Goal: Task Accomplishment & Management: Complete application form

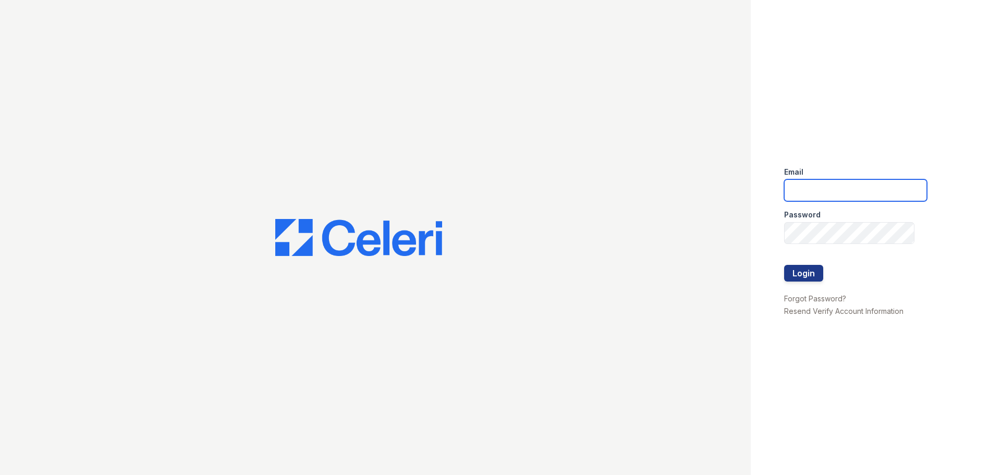
type input "[EMAIL_ADDRESS][DOMAIN_NAME]"
click at [778, 242] on div "Email arriveinnerharbor@trinity-pm.com Password Login Forgot Password? Resend V…" at bounding box center [875, 237] width 250 height 475
click at [783, 269] on div "Email arriveinnerharbor@trinity-pm.com Password Login Forgot Password? Resend V…" at bounding box center [875, 237] width 250 height 475
click at [794, 271] on button "Login" at bounding box center [803, 273] width 39 height 17
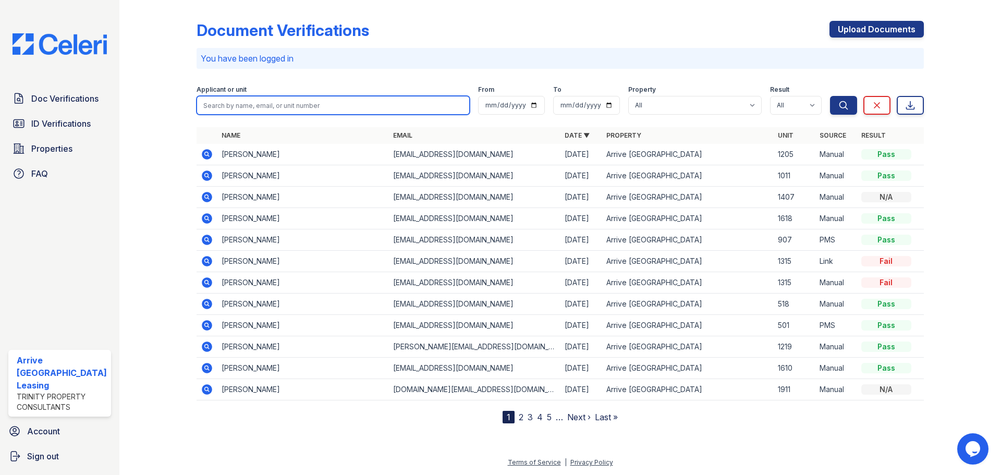
click at [339, 109] on input "search" at bounding box center [332, 105] width 273 height 19
type input "marisa sams"
click at [830, 96] on button "Search" at bounding box center [843, 105] width 27 height 19
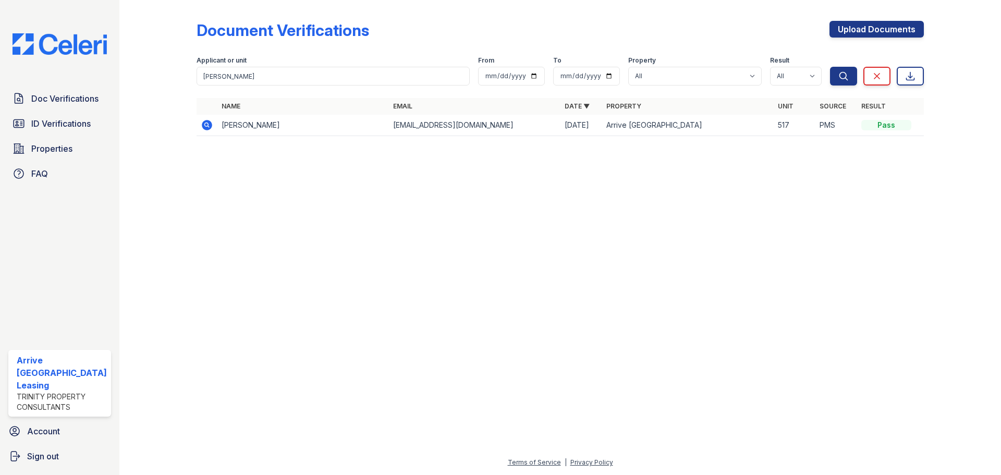
click at [220, 128] on td "Marisa Sams" at bounding box center [302, 125] width 171 height 21
click at [212, 125] on icon at bounding box center [207, 125] width 13 height 13
click at [51, 101] on span "Doc Verifications" at bounding box center [64, 98] width 67 height 13
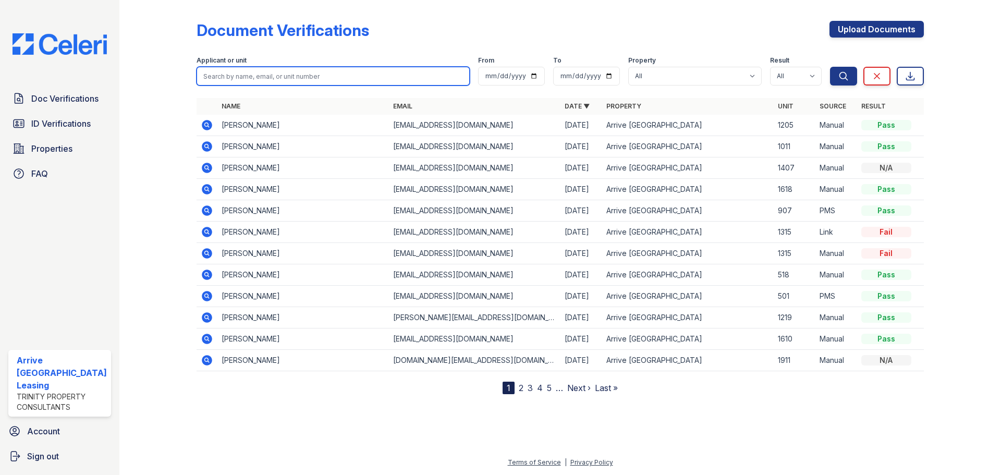
click at [237, 79] on input "search" at bounding box center [332, 76] width 273 height 19
type input "leyi gu"
click at [830, 67] on button "Search" at bounding box center [843, 76] width 27 height 19
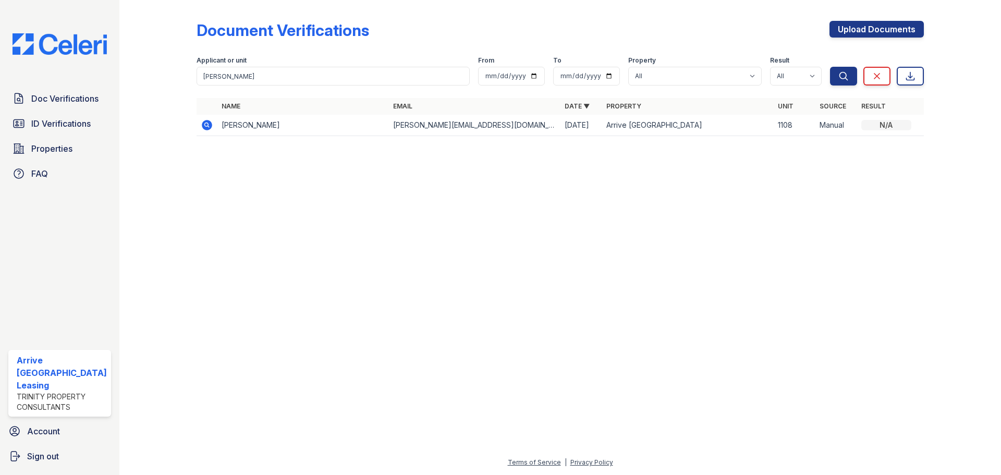
click at [207, 128] on icon at bounding box center [207, 125] width 10 height 10
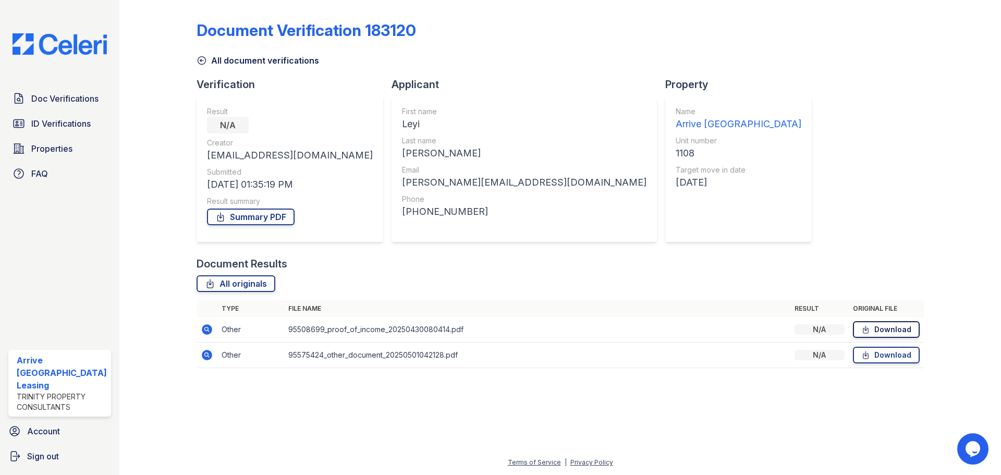
click at [868, 329] on icon at bounding box center [865, 329] width 9 height 10
click at [890, 346] on td "Download" at bounding box center [885, 355] width 75 height 26
click at [888, 359] on link "Download" at bounding box center [886, 355] width 67 height 17
click at [86, 102] on span "Doc Verifications" at bounding box center [64, 98] width 67 height 13
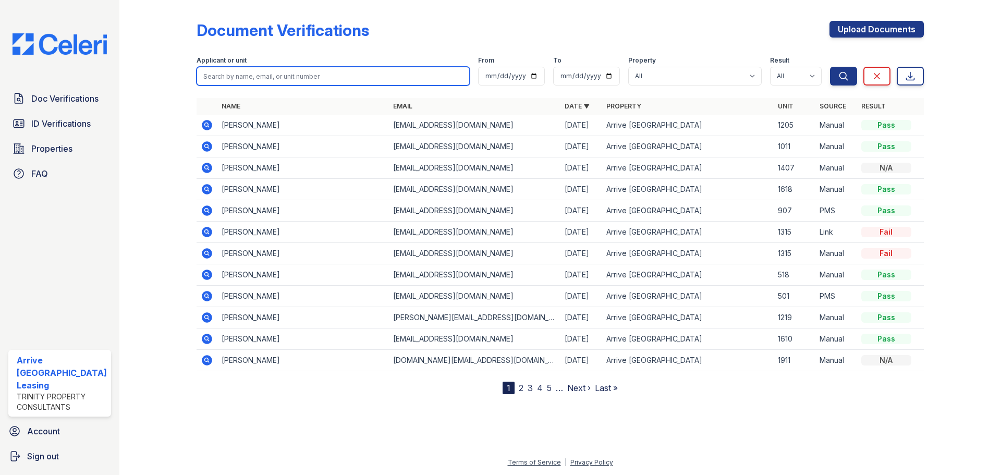
click at [399, 76] on input "search" at bounding box center [332, 76] width 273 height 19
click at [274, 76] on input "leyi guo" at bounding box center [332, 76] width 273 height 19
type input "leyi guo"
click at [830, 67] on button "Search" at bounding box center [843, 76] width 27 height 19
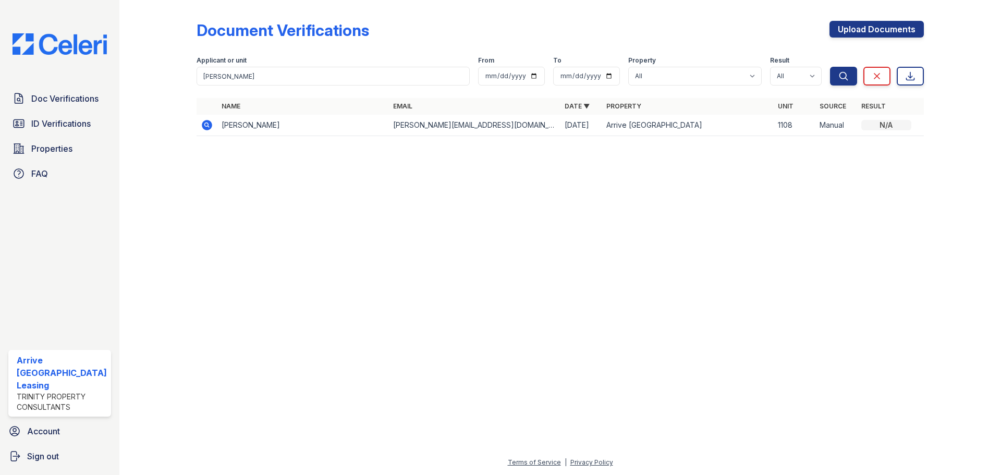
click at [206, 126] on icon at bounding box center [206, 124] width 3 height 3
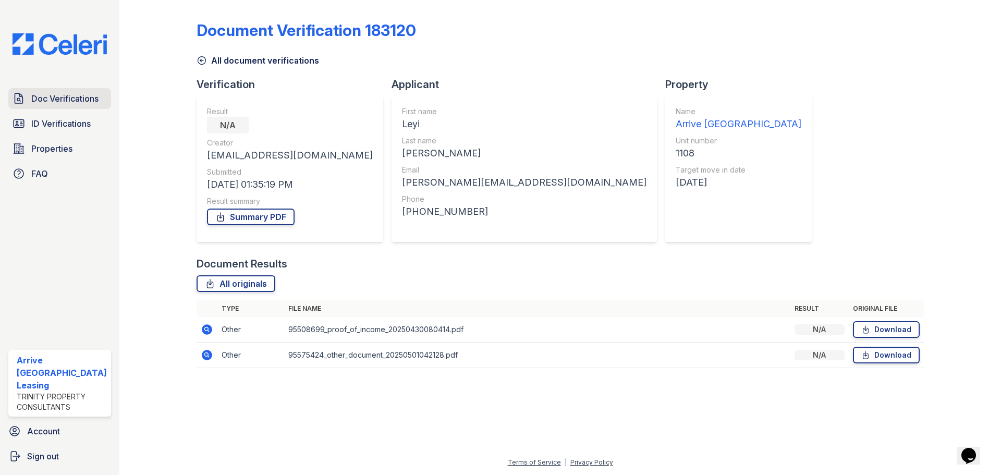
click at [83, 99] on span "Doc Verifications" at bounding box center [64, 98] width 67 height 13
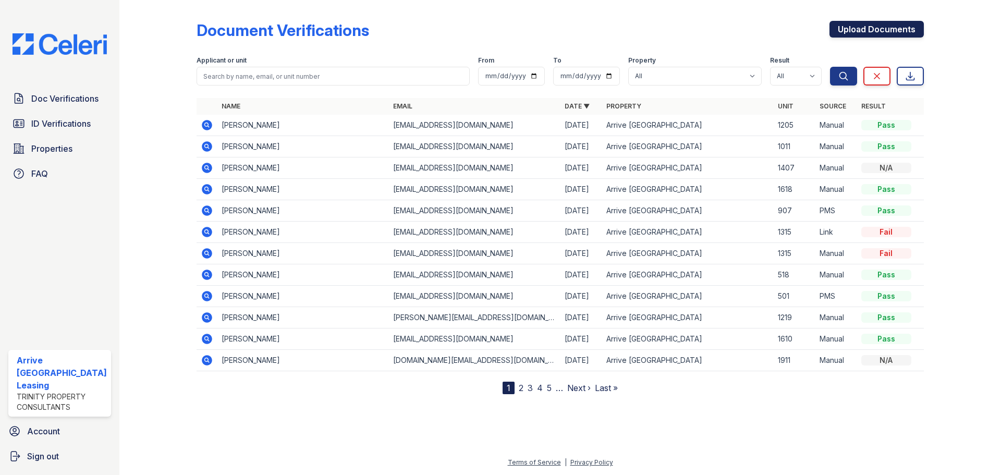
click at [891, 25] on link "Upload Documents" at bounding box center [876, 29] width 94 height 17
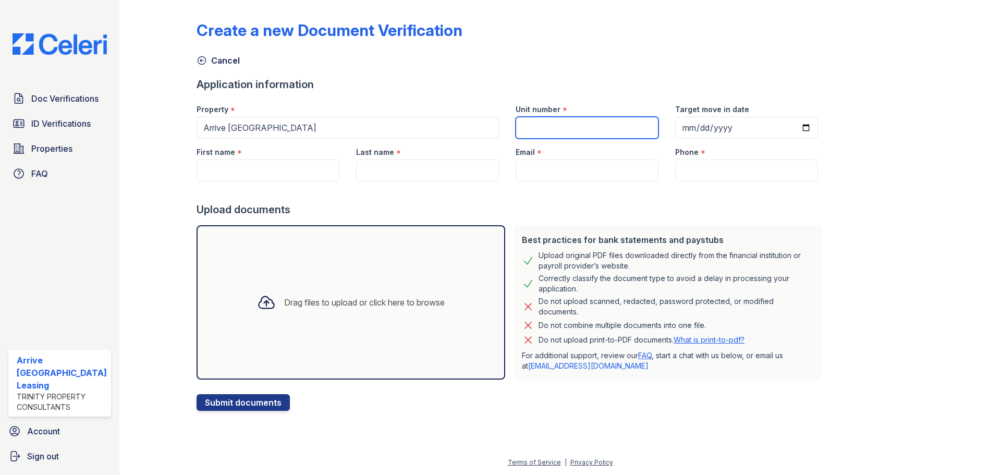
click at [546, 127] on input "Unit number" at bounding box center [586, 128] width 143 height 22
click at [525, 130] on input "Unit number" at bounding box center [586, 128] width 143 height 22
type input "523"
click at [675, 131] on input "Target move in date" at bounding box center [746, 128] width 143 height 22
type input "[DATE]"
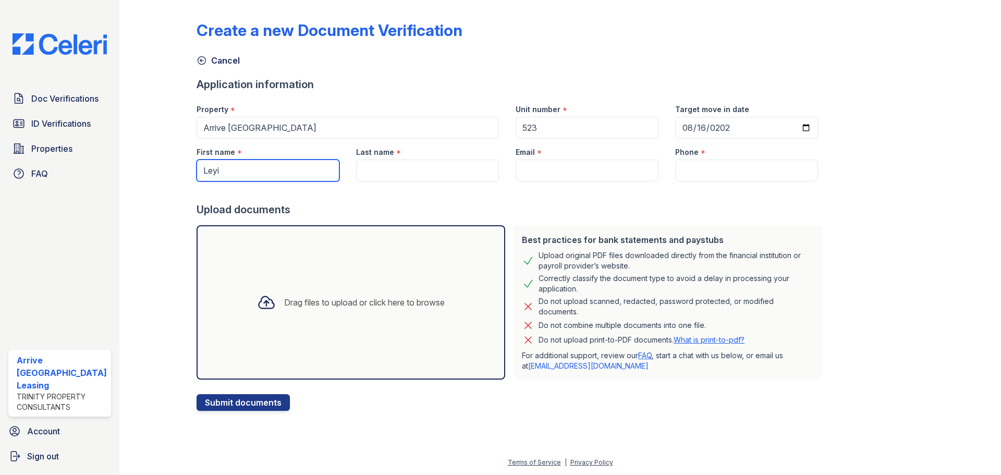
type input "Leyi"
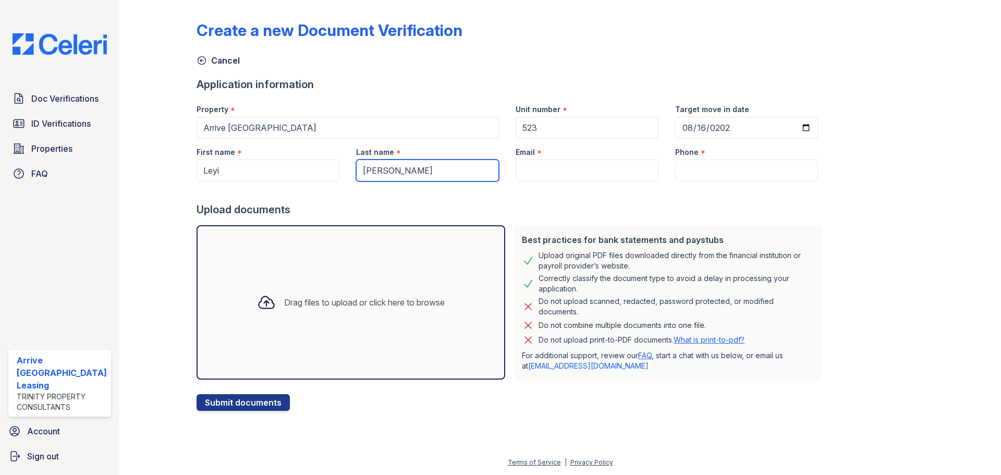
type input "[PERSON_NAME]"
click at [587, 178] on input "Email" at bounding box center [586, 170] width 143 height 22
paste input "reenee.guo@gmail.com"
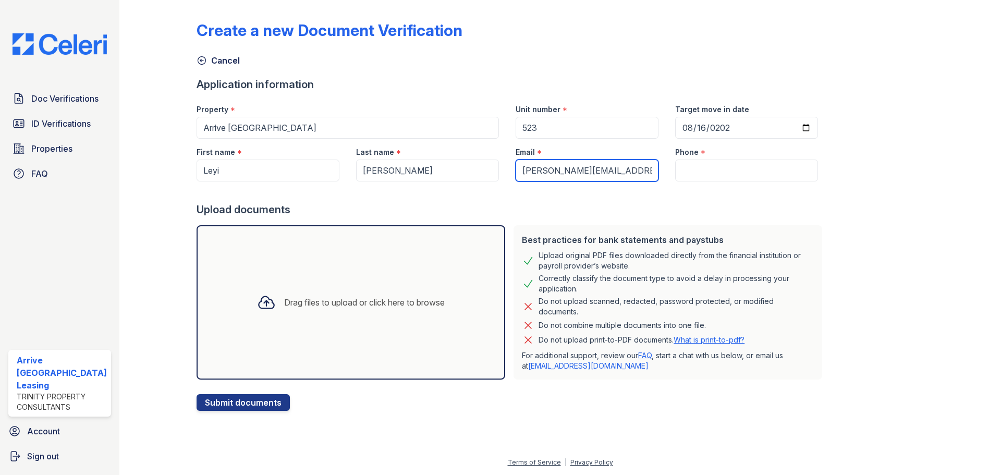
type input "reenee.guo@gmail.com"
click at [682, 173] on input "Phone" at bounding box center [746, 170] width 143 height 22
paste input "240-885-9913"
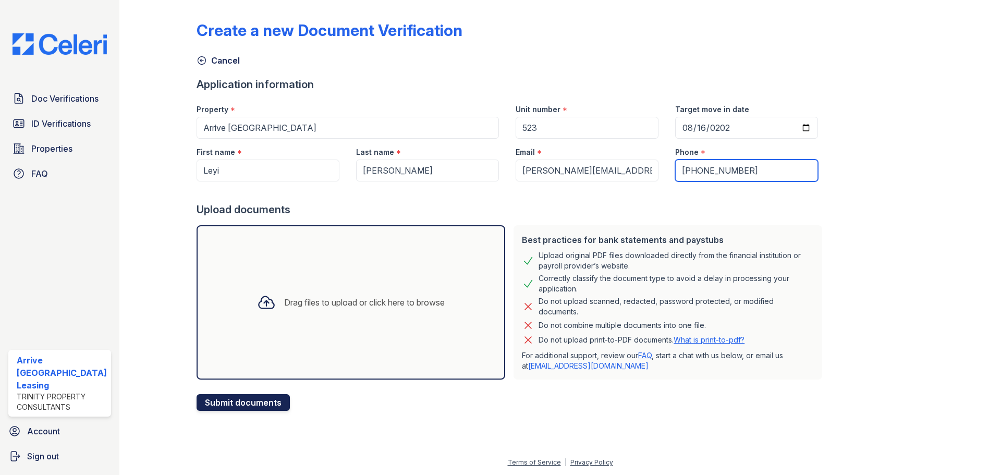
type input "240-885-9913"
click at [239, 399] on button "Submit documents" at bounding box center [242, 402] width 93 height 17
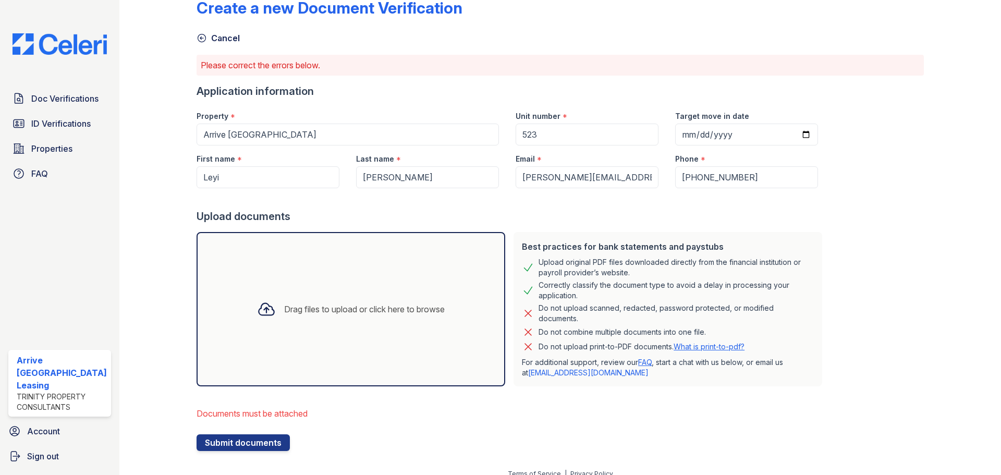
scroll to position [34, 0]
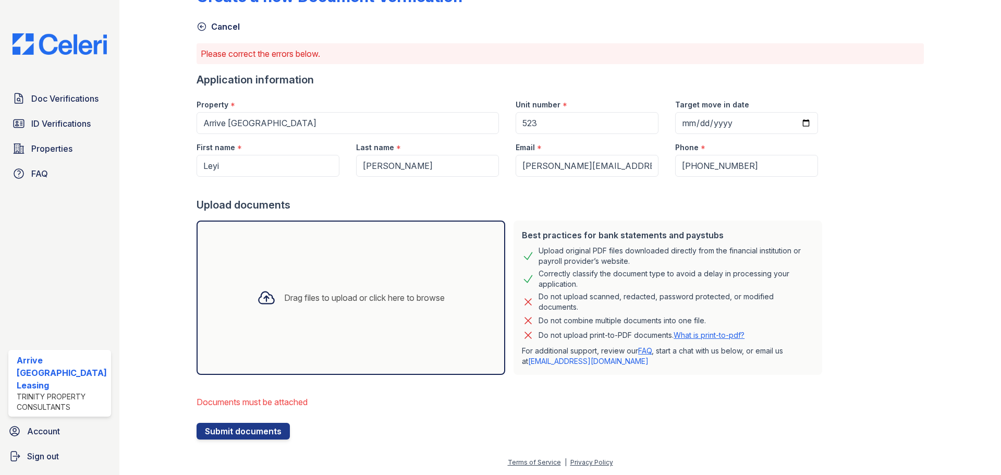
click at [253, 306] on div at bounding box center [266, 297] width 27 height 27
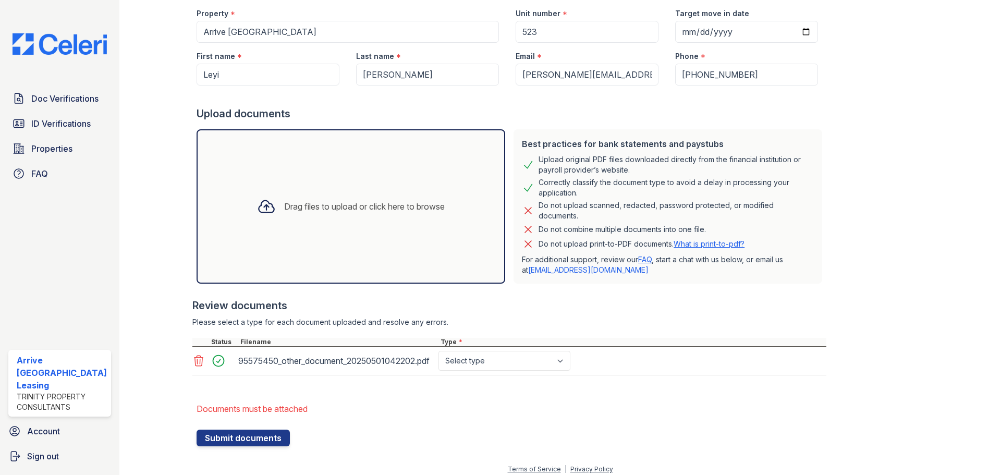
scroll to position [132, 0]
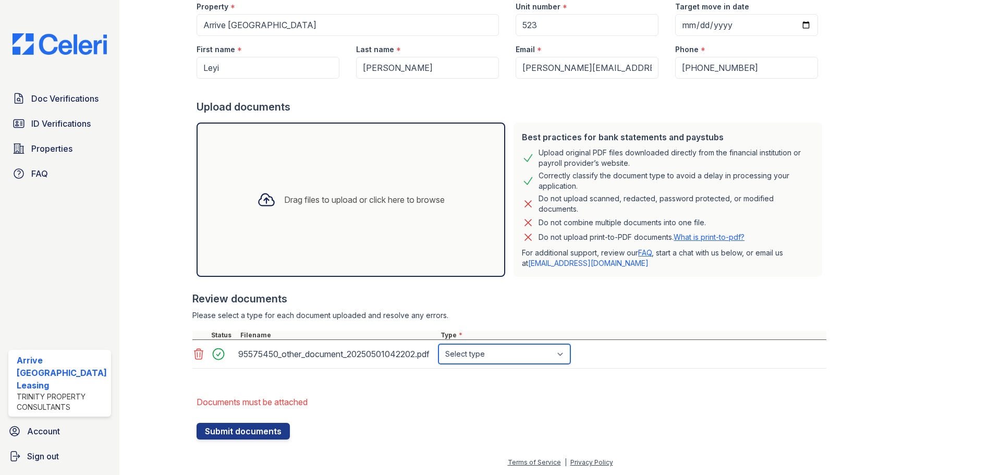
click at [480, 358] on select "Select type Paystub Bank Statement Offer Letter Tax Documents Benefit Award Let…" at bounding box center [504, 354] width 132 height 20
select select "other"
click at [438, 344] on select "Select type Paystub Bank Statement Offer Letter Tax Documents Benefit Award Let…" at bounding box center [504, 354] width 132 height 20
click at [263, 438] on button "Submit documents" at bounding box center [242, 431] width 93 height 17
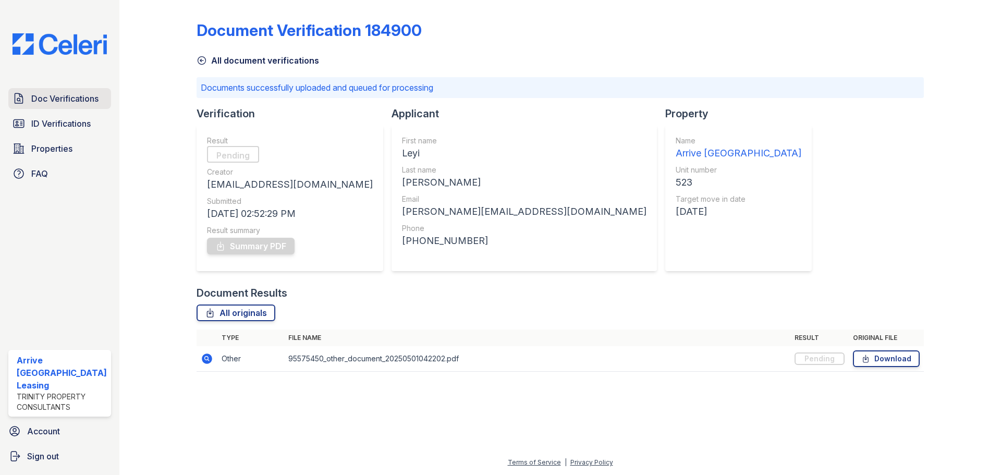
click at [68, 102] on span "Doc Verifications" at bounding box center [64, 98] width 67 height 13
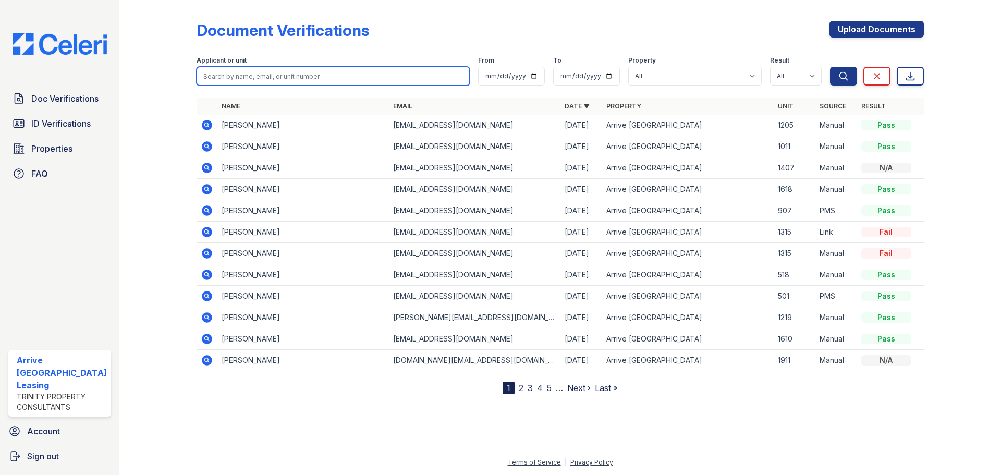
click at [278, 78] on input "search" at bounding box center [332, 76] width 273 height 19
type input "leyi guo"
click at [830, 67] on button "Search" at bounding box center [843, 76] width 27 height 19
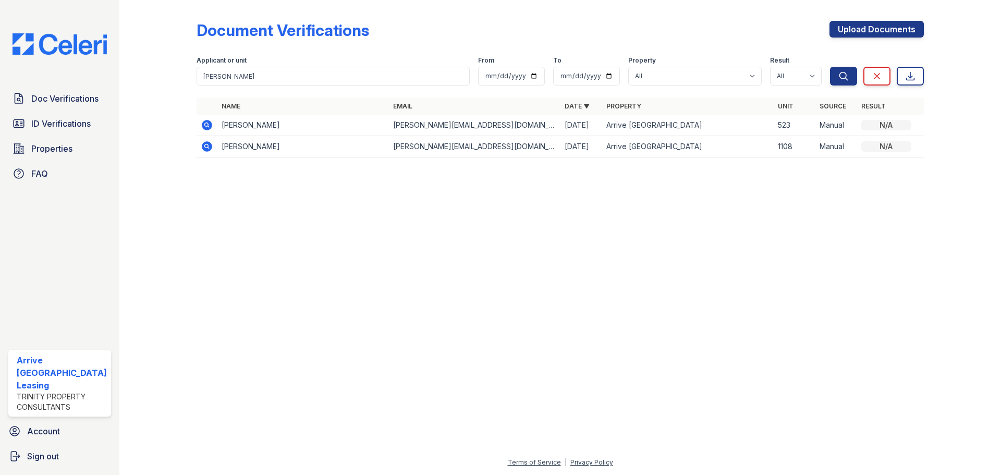
drag, startPoint x: 85, startPoint y: 121, endPoint x: 132, endPoint y: 103, distance: 50.8
click at [85, 121] on span "ID Verifications" at bounding box center [60, 123] width 59 height 13
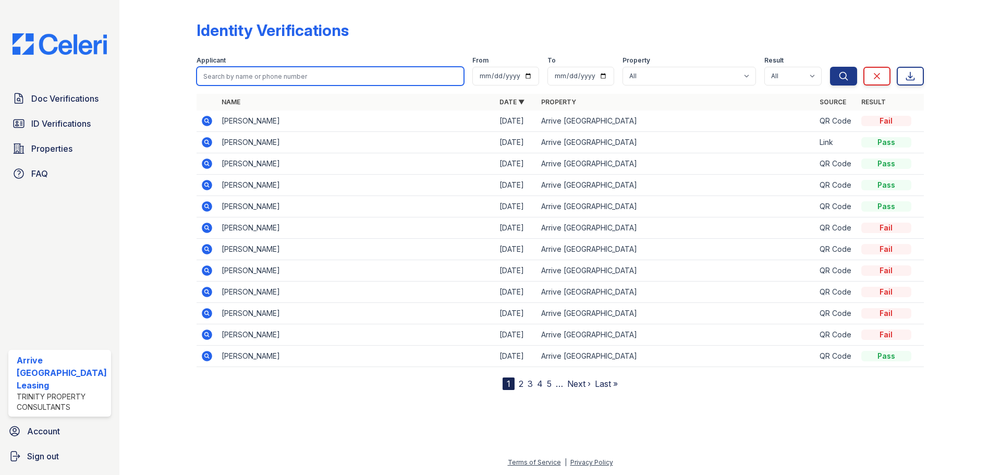
click at [243, 83] on input "search" at bounding box center [329, 76] width 267 height 19
type input "leyi guo"
click at [830, 67] on button "Search" at bounding box center [843, 76] width 27 height 19
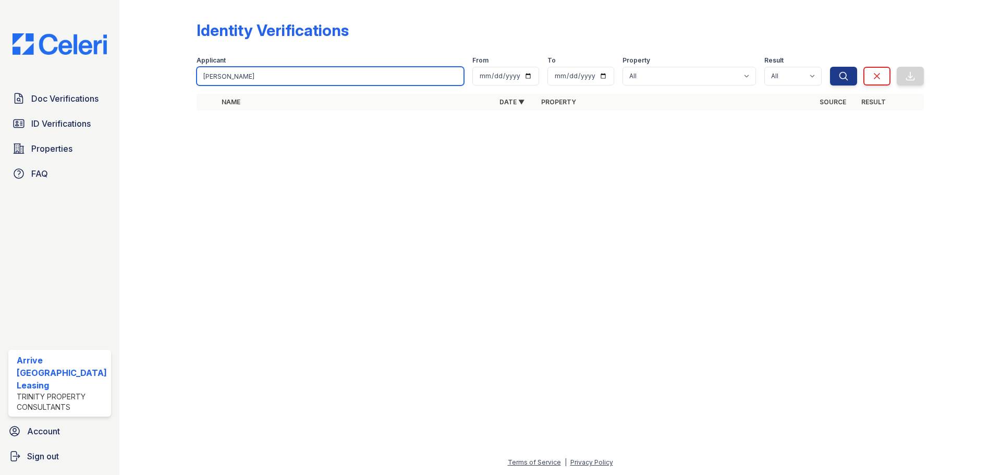
click at [247, 77] on input "leyi guo" at bounding box center [329, 76] width 267 height 19
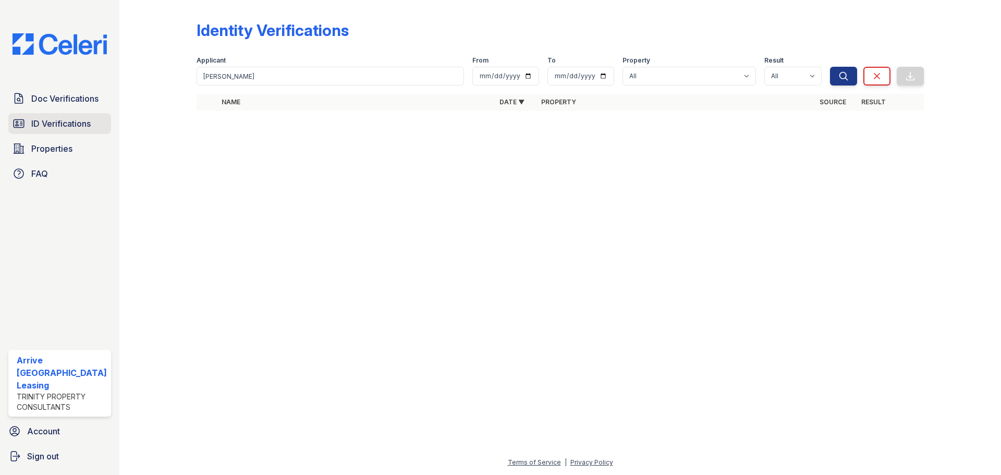
click at [110, 124] on link "ID Verifications" at bounding box center [59, 123] width 103 height 21
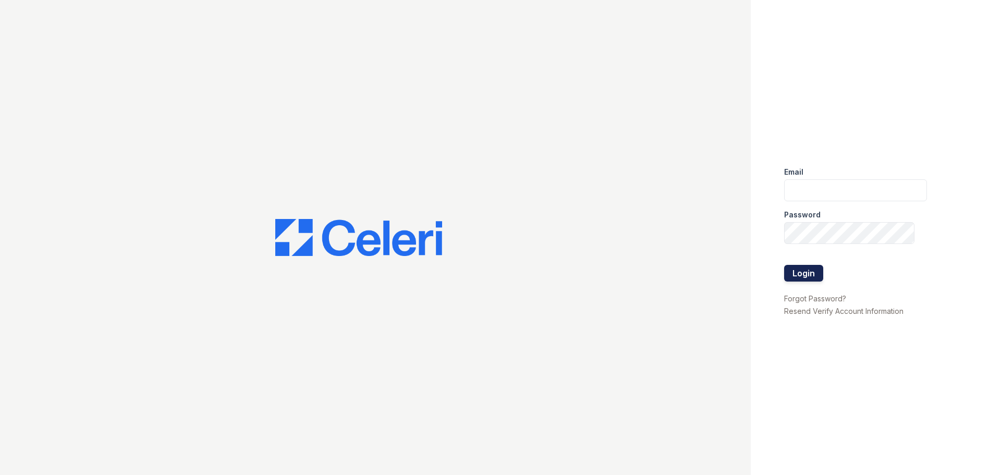
type input "[EMAIL_ADDRESS][DOMAIN_NAME]"
click at [801, 267] on button "Login" at bounding box center [803, 273] width 39 height 17
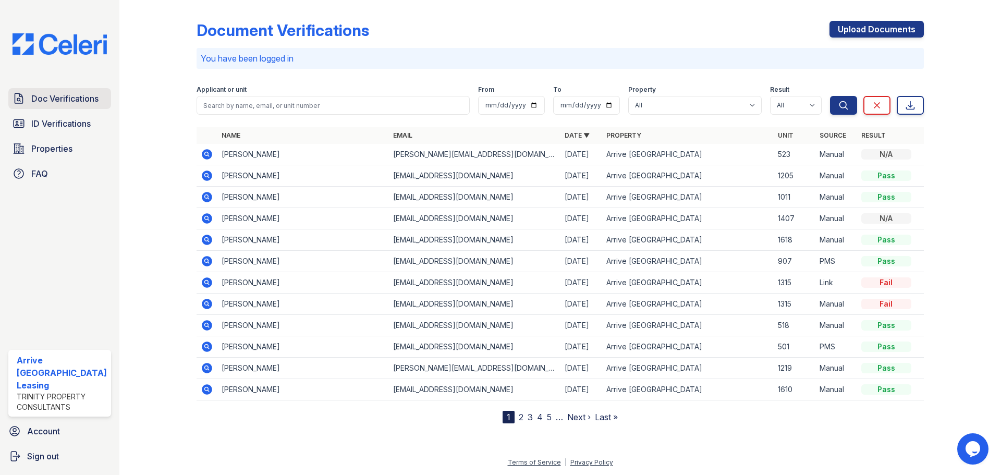
click at [96, 105] on link "Doc Verifications" at bounding box center [59, 98] width 103 height 21
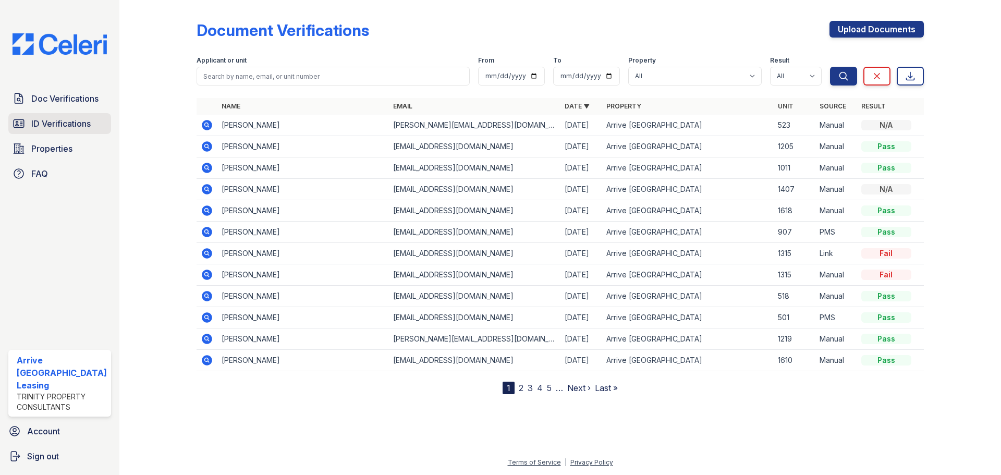
click at [69, 128] on span "ID Verifications" at bounding box center [60, 123] width 59 height 13
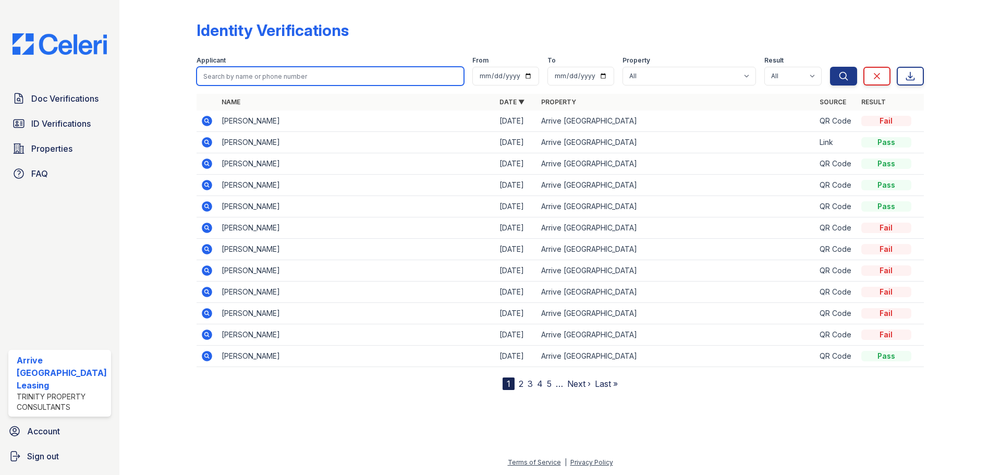
click at [246, 76] on input "search" at bounding box center [329, 76] width 267 height 19
type input "leyi"
click at [830, 67] on button "Search" at bounding box center [843, 76] width 27 height 19
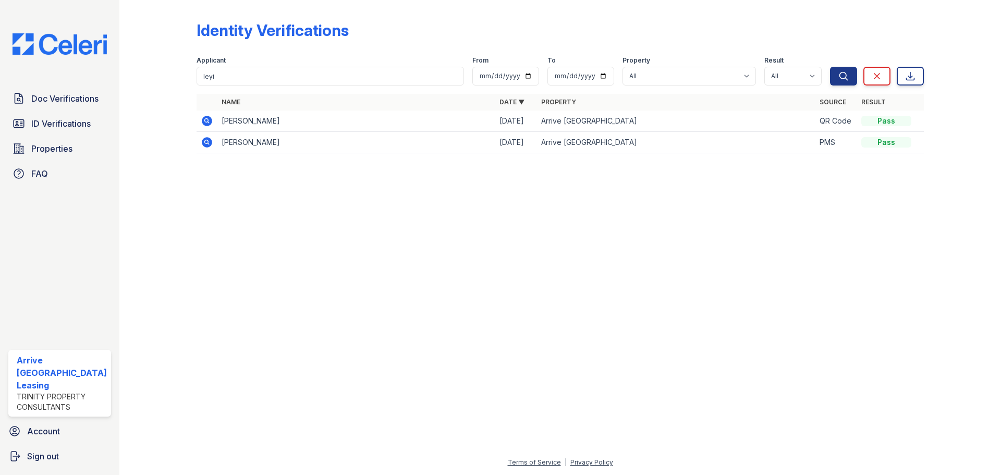
click at [210, 144] on icon at bounding box center [207, 142] width 10 height 10
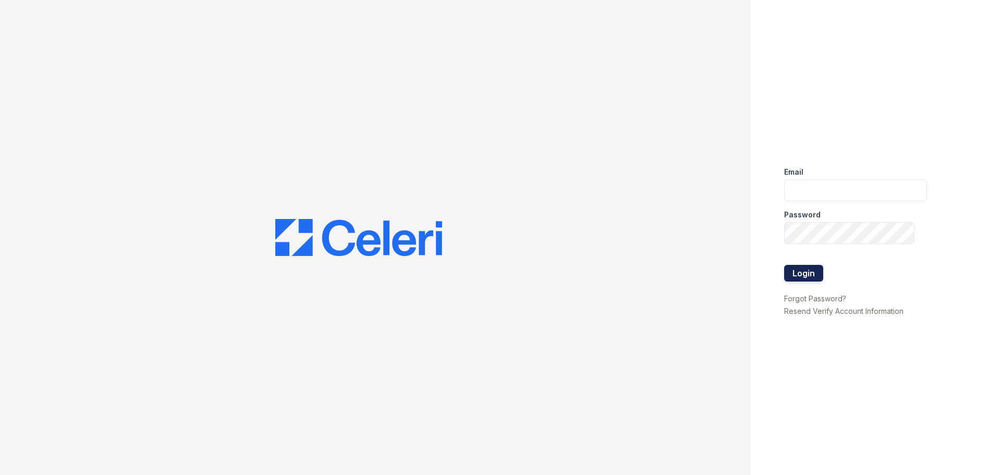
type input "[EMAIL_ADDRESS][DOMAIN_NAME]"
click at [803, 279] on button "Login" at bounding box center [803, 273] width 39 height 17
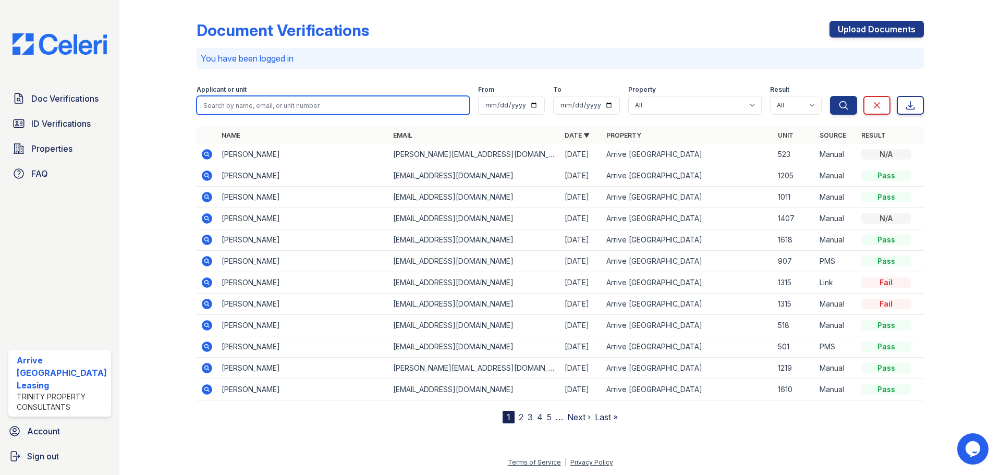
click at [334, 105] on input "search" at bounding box center [332, 105] width 273 height 19
type input "sterns"
click at [830, 96] on button "Search" at bounding box center [843, 105] width 27 height 19
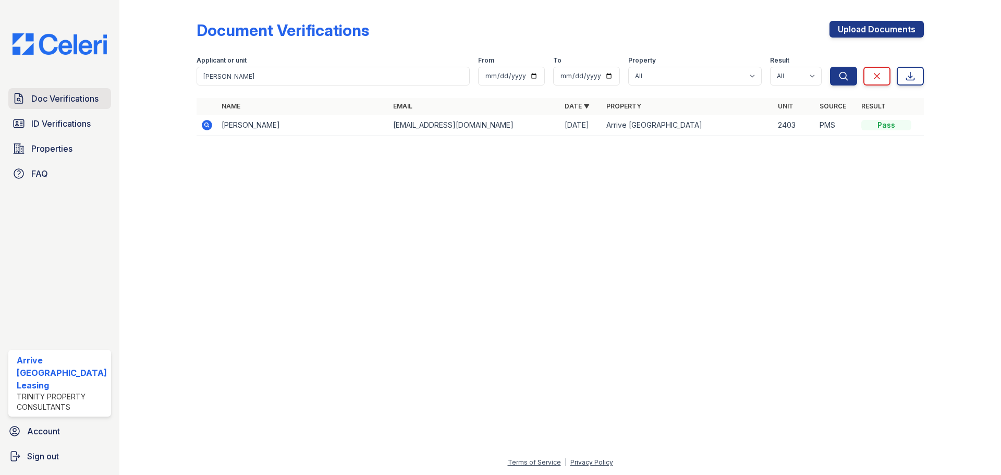
click at [43, 102] on span "Doc Verifications" at bounding box center [64, 98] width 67 height 13
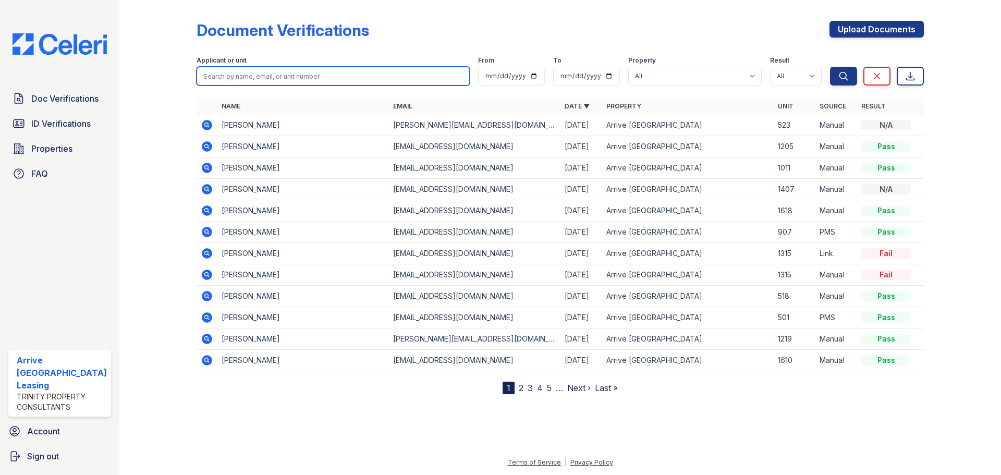
click at [227, 84] on input "search" at bounding box center [332, 76] width 273 height 19
type input "sterns"
click at [830, 67] on button "Search" at bounding box center [843, 76] width 27 height 19
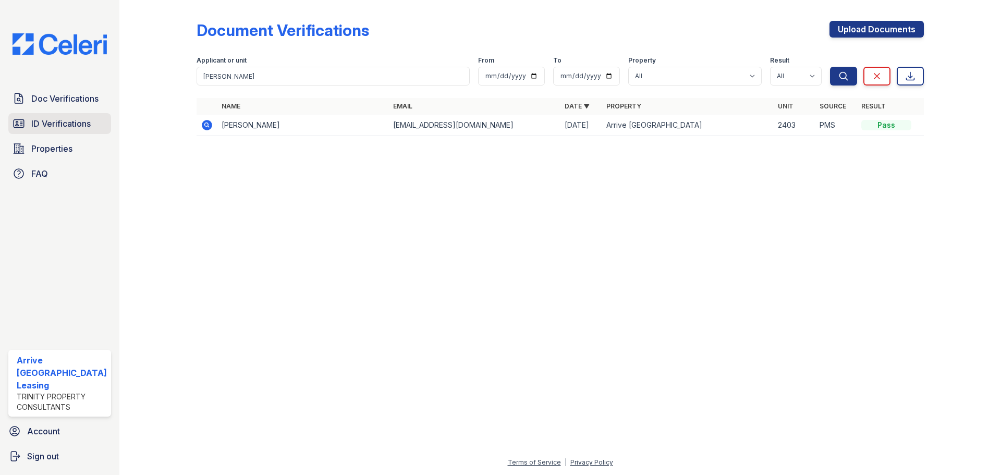
click at [53, 124] on span "ID Verifications" at bounding box center [60, 123] width 59 height 13
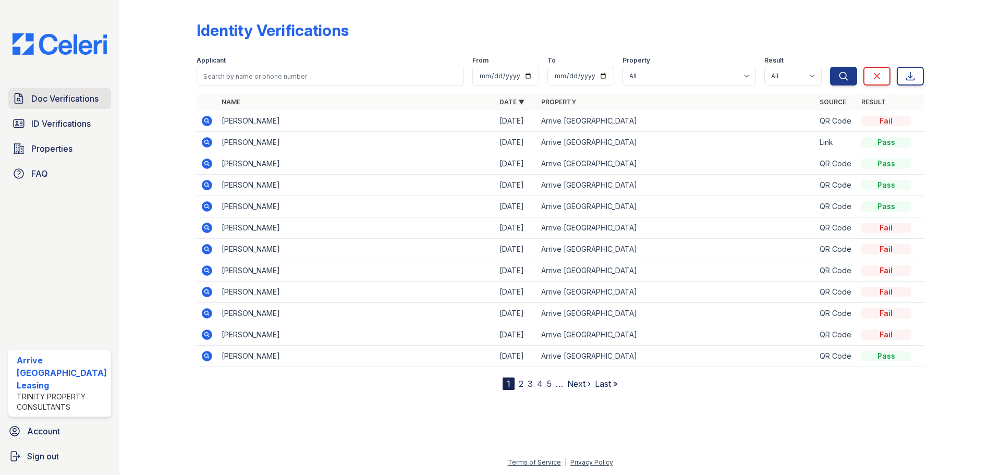
click at [86, 94] on span "Doc Verifications" at bounding box center [64, 98] width 67 height 13
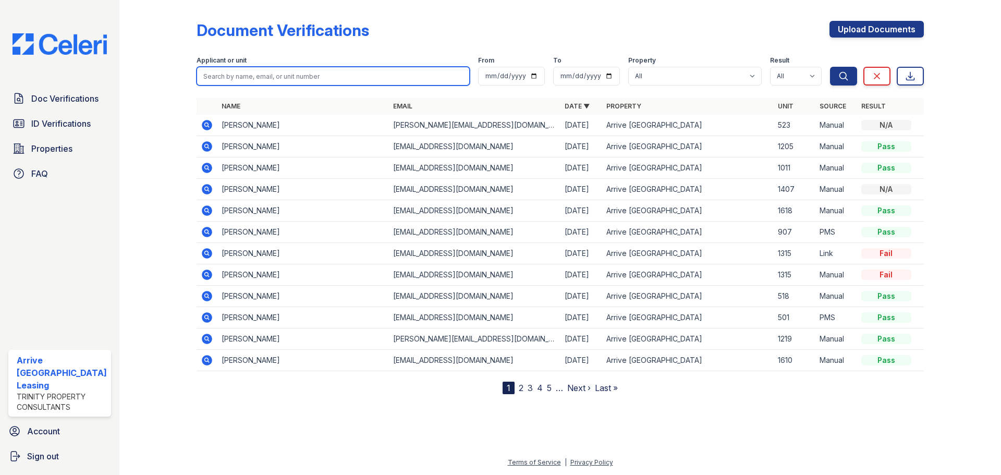
click at [267, 85] on input "search" at bounding box center [332, 76] width 273 height 19
type input "[PERSON_NAME]"
click at [830, 67] on button "Search" at bounding box center [843, 76] width 27 height 19
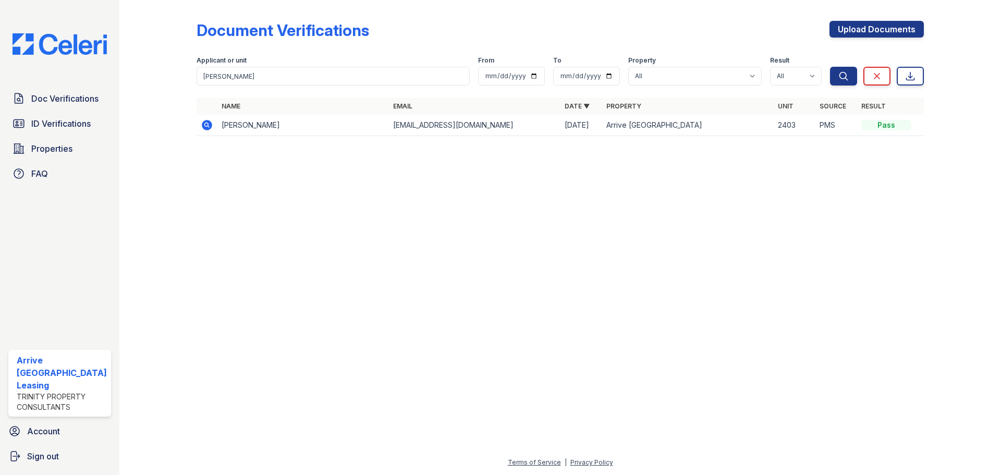
click at [278, 124] on td "[PERSON_NAME]" at bounding box center [302, 125] width 171 height 21
click at [215, 126] on td at bounding box center [206, 125] width 21 height 21
click at [211, 126] on icon at bounding box center [207, 125] width 10 height 10
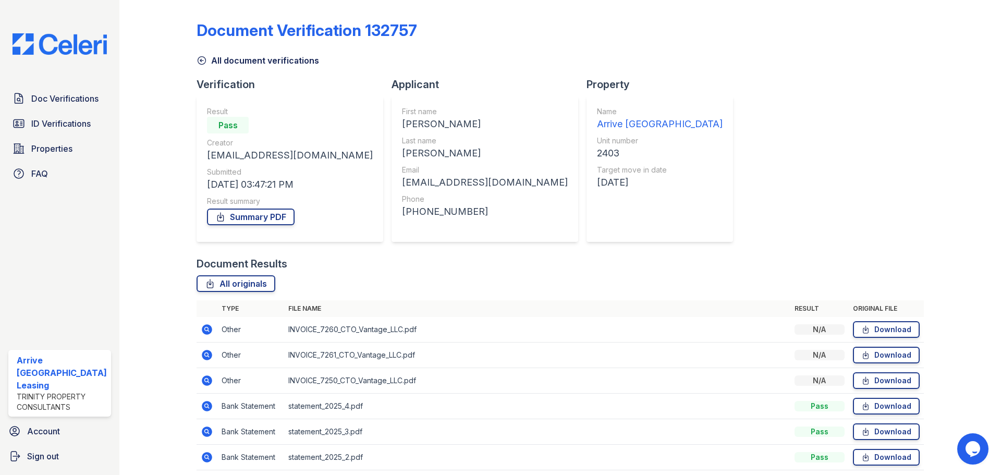
scroll to position [41, 0]
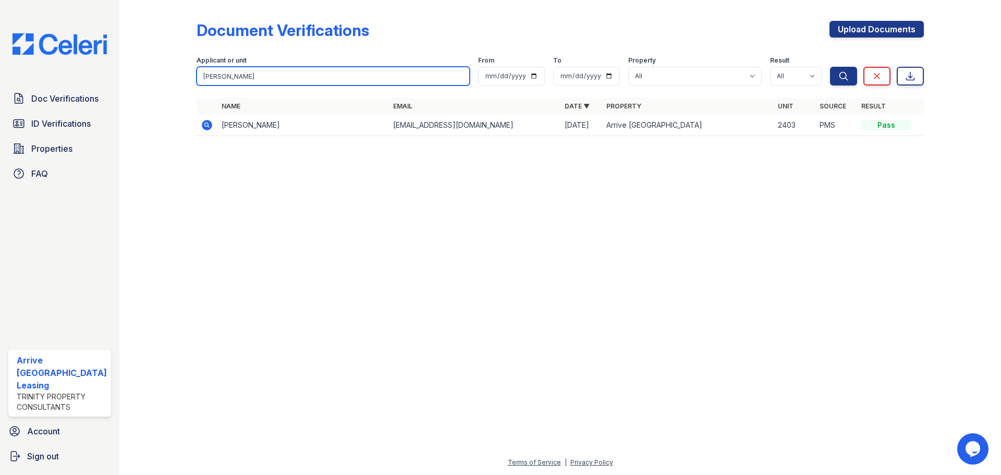
drag, startPoint x: 333, startPoint y: 81, endPoint x: 123, endPoint y: 88, distance: 210.1
click at [123, 88] on div "Document Verifications Upload Documents Filter Applicant or unit sterns From To…" at bounding box center [559, 237] width 881 height 475
type input "colbert"
click at [830, 67] on button "Search" at bounding box center [843, 76] width 27 height 19
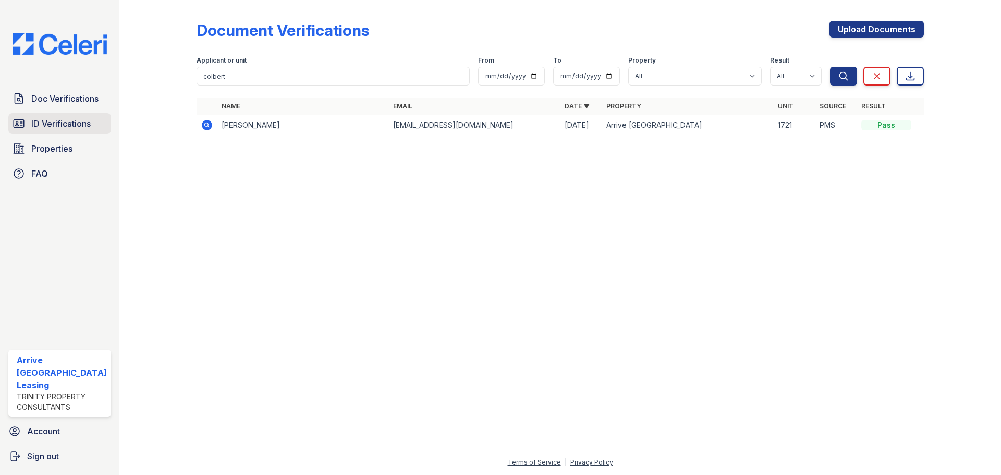
click at [52, 120] on span "ID Verifications" at bounding box center [60, 123] width 59 height 13
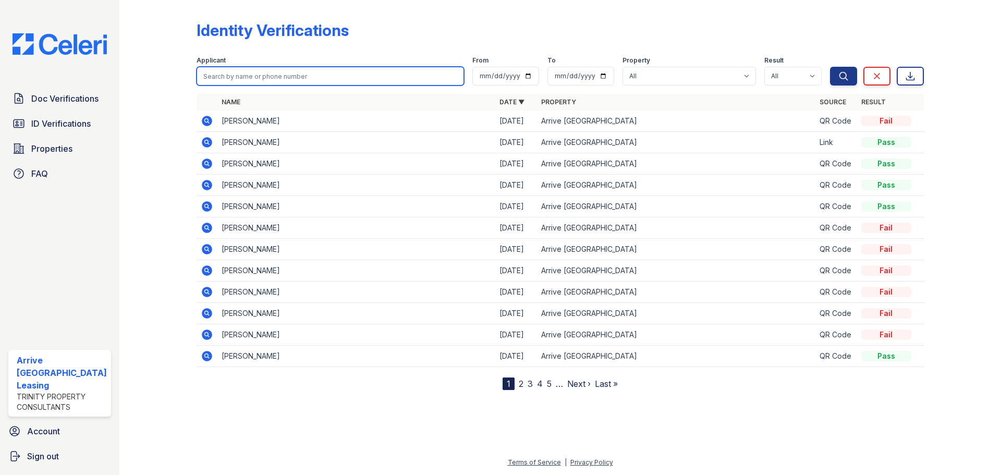
click at [237, 78] on input "search" at bounding box center [329, 76] width 267 height 19
type input "colbert"
click at [830, 67] on button "Search" at bounding box center [843, 76] width 27 height 19
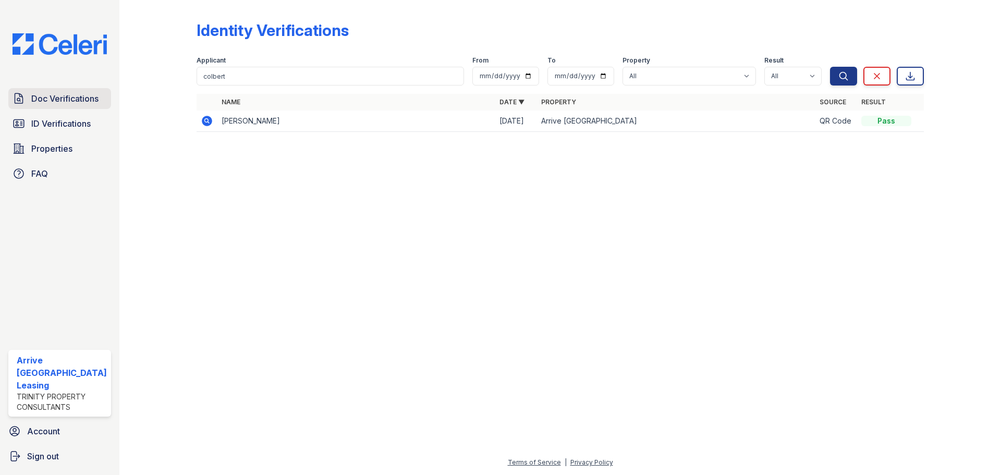
click at [89, 95] on span "Doc Verifications" at bounding box center [64, 98] width 67 height 13
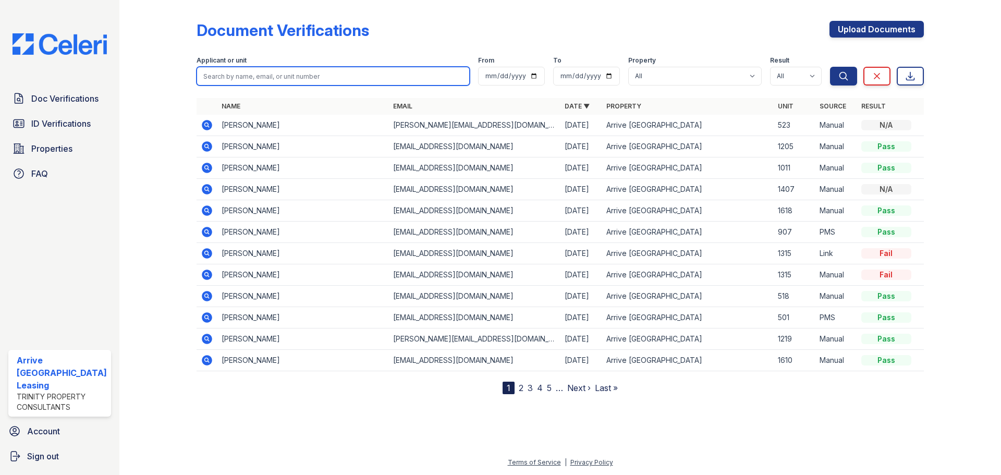
click at [289, 77] on input "search" at bounding box center [332, 76] width 273 height 19
type input "colbert"
click at [830, 67] on button "Search" at bounding box center [843, 76] width 27 height 19
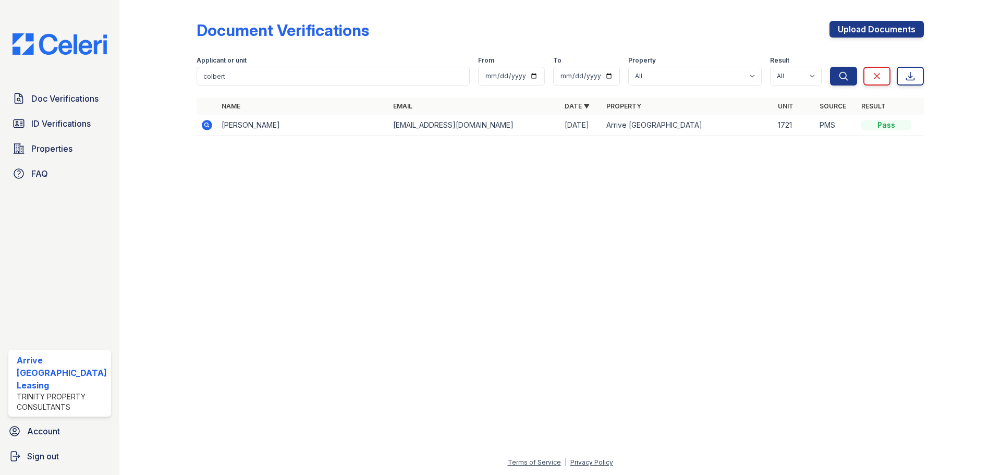
click at [209, 124] on icon at bounding box center [207, 125] width 10 height 10
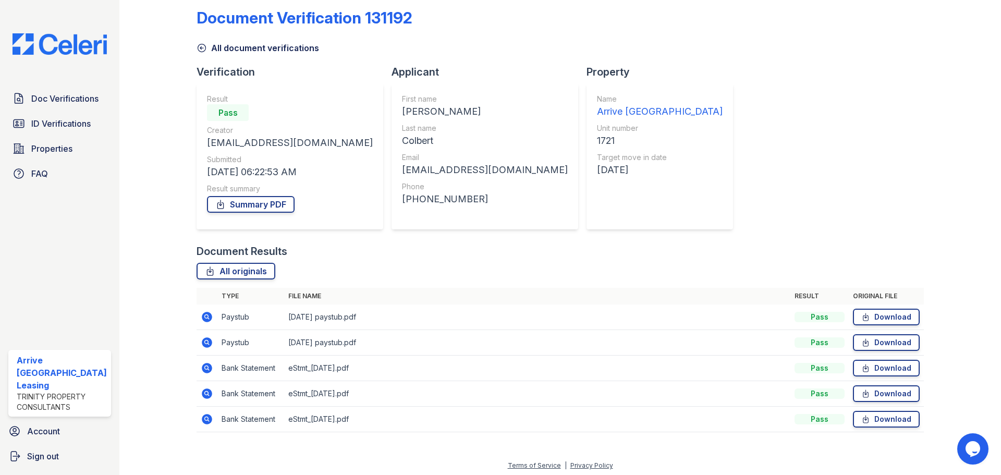
scroll to position [16, 0]
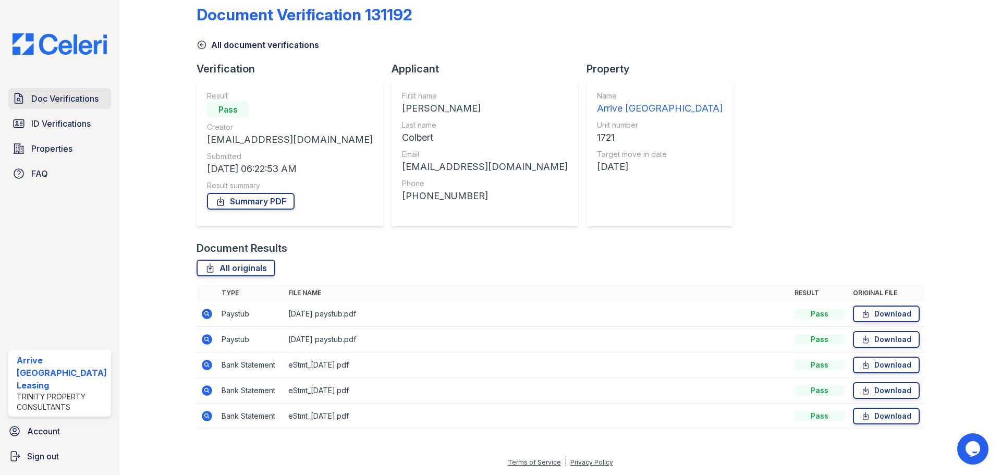
click at [89, 94] on span "Doc Verifications" at bounding box center [64, 98] width 67 height 13
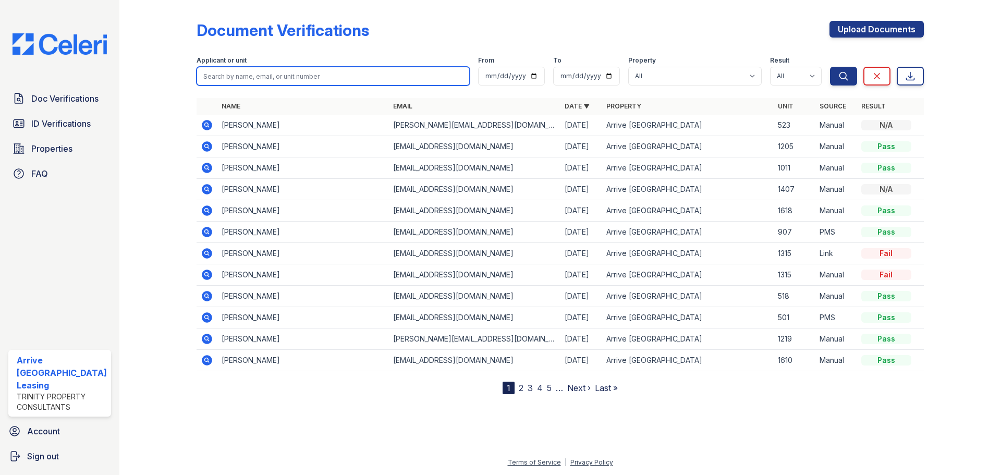
click at [396, 72] on input "search" at bounding box center [332, 76] width 273 height 19
type input "stewart"
click at [830, 67] on button "Search" at bounding box center [843, 76] width 27 height 19
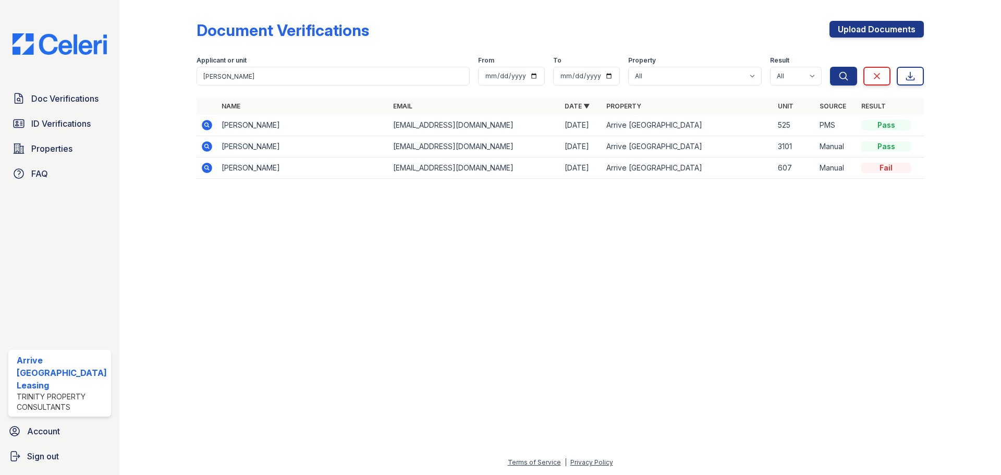
click at [208, 149] on icon at bounding box center [207, 146] width 10 height 10
drag, startPoint x: 280, startPoint y: 77, endPoint x: 172, endPoint y: 78, distance: 107.9
click at [172, 78] on div "Document Verifications Upload Documents Filter Applicant or unit [PERSON_NAME] …" at bounding box center [560, 103] width 848 height 206
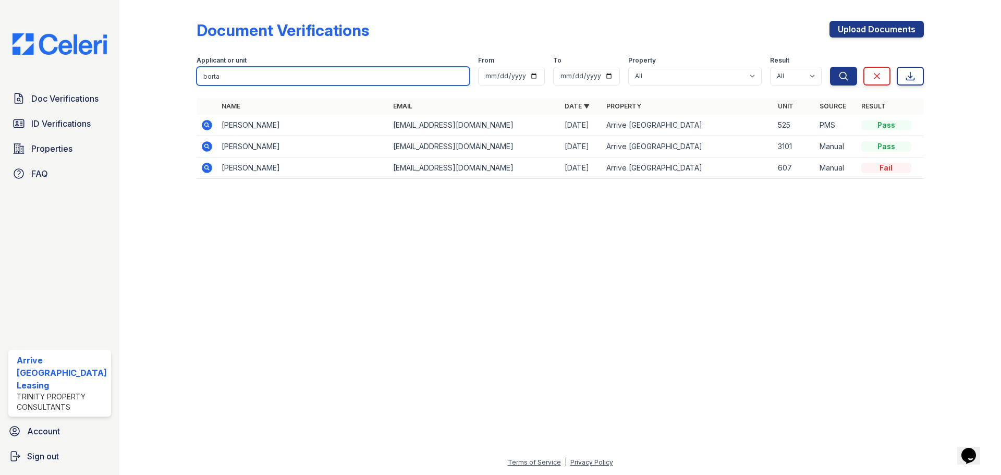
type input "borta"
click at [830, 67] on button "Search" at bounding box center [843, 76] width 27 height 19
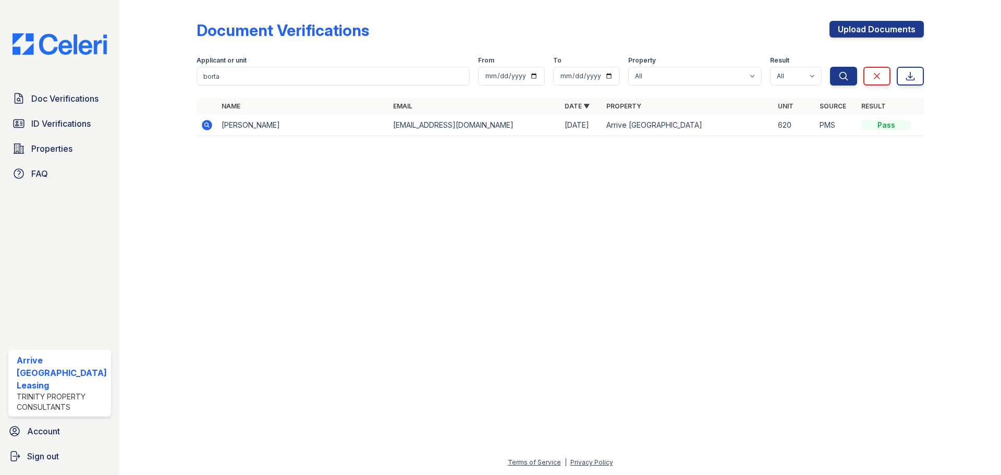
click at [241, 132] on td "[PERSON_NAME]" at bounding box center [302, 125] width 171 height 21
click at [214, 127] on td at bounding box center [206, 125] width 21 height 21
click at [206, 127] on icon at bounding box center [207, 125] width 10 height 10
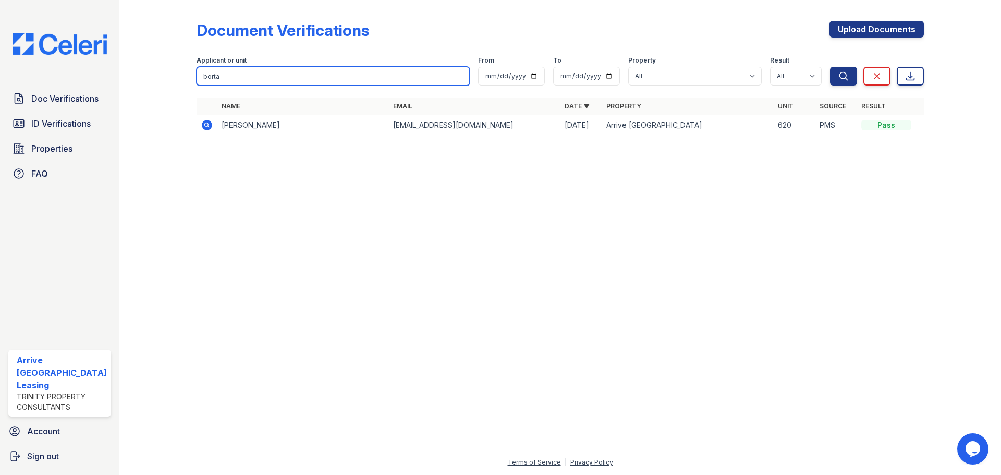
drag, startPoint x: 291, startPoint y: 76, endPoint x: 190, endPoint y: 74, distance: 101.1
click at [190, 74] on div "Document Verifications Upload Documents Filter Applicant or unit [GEOGRAPHIC_DA…" at bounding box center [560, 81] width 848 height 163
type input "mont"
click at [830, 67] on button "Search" at bounding box center [843, 76] width 27 height 19
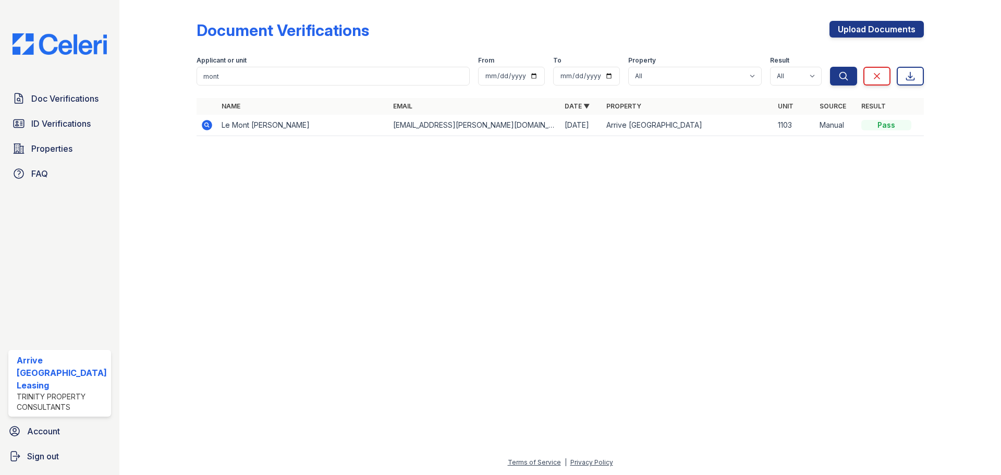
click at [206, 127] on icon at bounding box center [207, 125] width 10 height 10
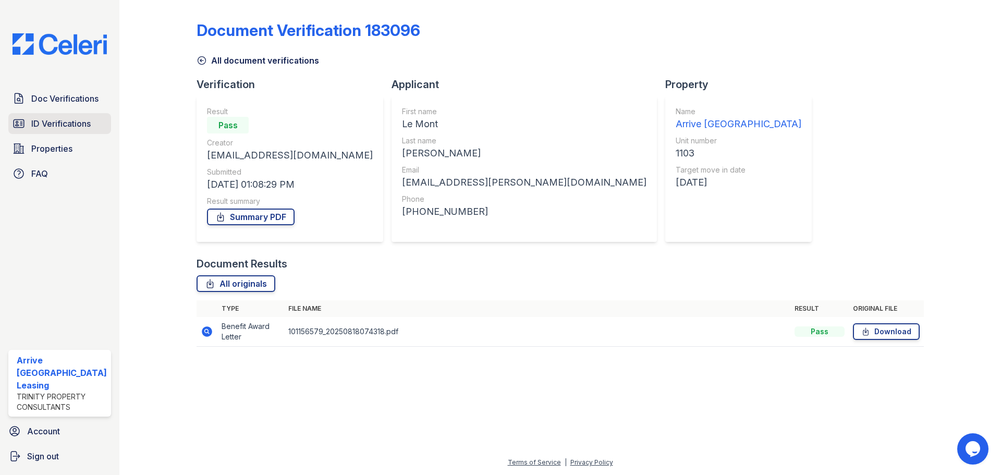
click at [52, 120] on span "ID Verifications" at bounding box center [60, 123] width 59 height 13
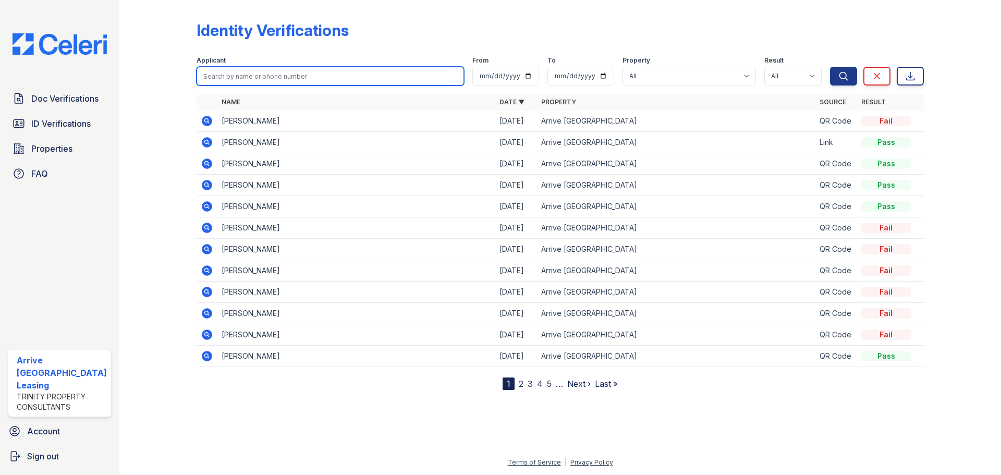
click at [238, 82] on input "search" at bounding box center [329, 76] width 267 height 19
type input "mont"
click at [830, 67] on button "Search" at bounding box center [843, 76] width 27 height 19
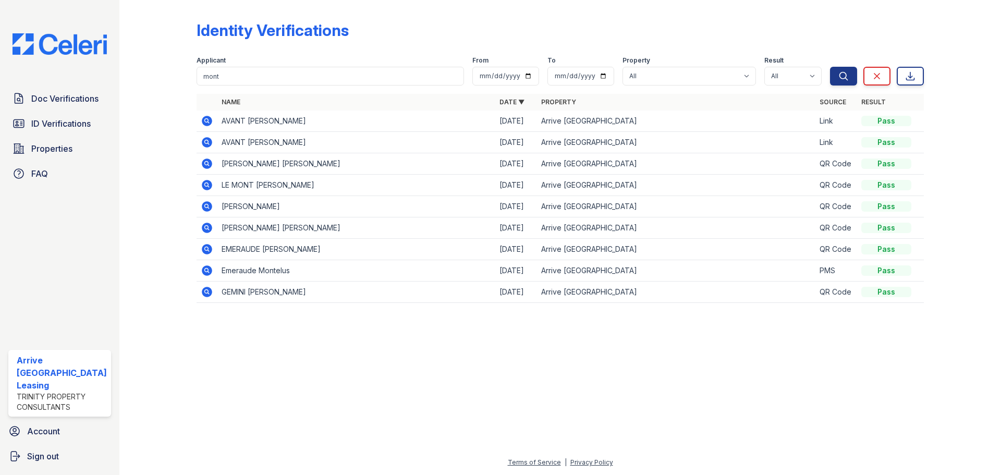
click at [209, 187] on icon at bounding box center [207, 185] width 10 height 10
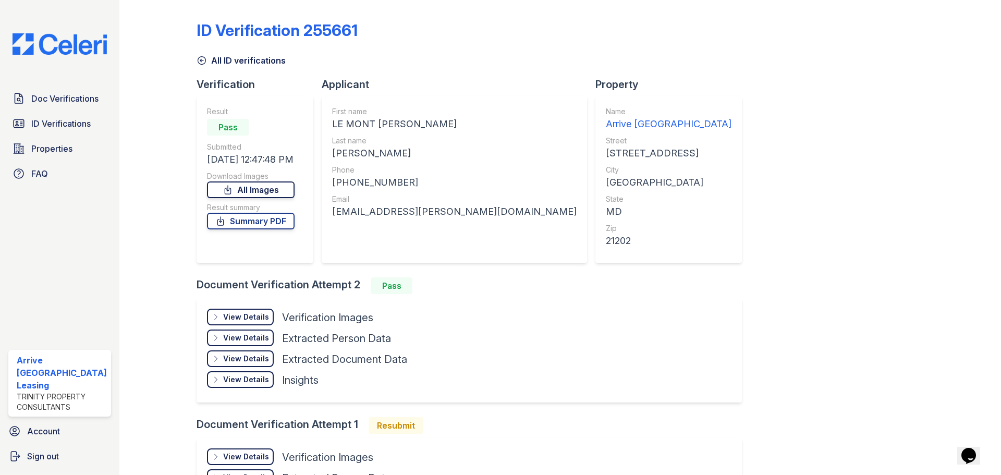
click at [294, 191] on link "All Images" at bounding box center [251, 189] width 88 height 17
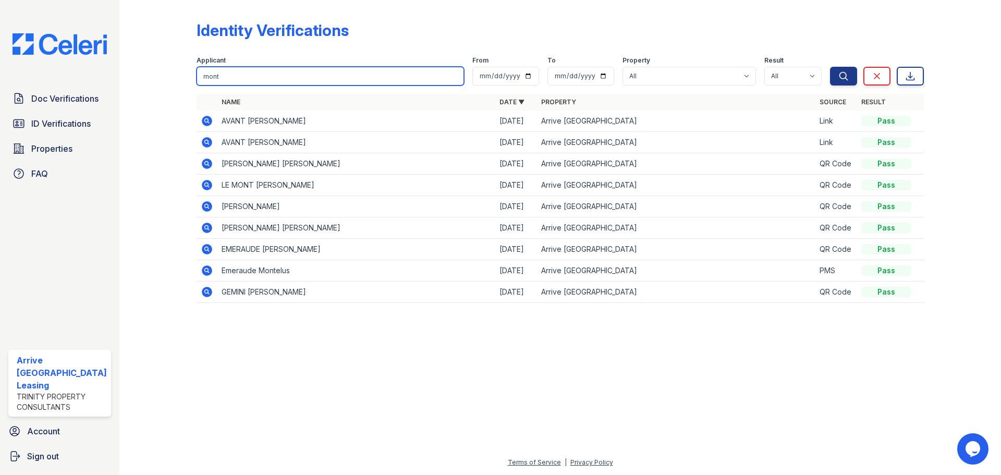
drag, startPoint x: 270, startPoint y: 82, endPoint x: 203, endPoint y: 81, distance: 67.2
click at [203, 81] on input "mont" at bounding box center [329, 76] width 267 height 19
type input "hodge"
click at [830, 67] on button "Search" at bounding box center [843, 76] width 27 height 19
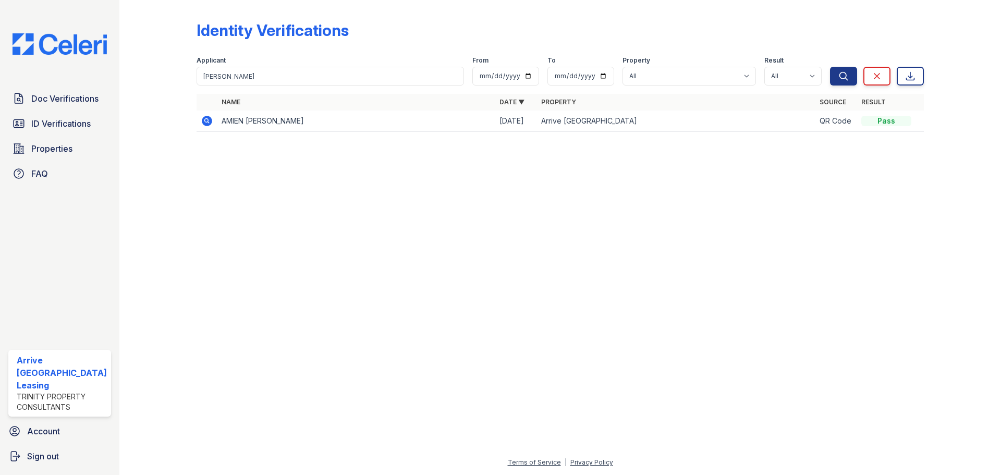
click at [211, 119] on icon at bounding box center [207, 121] width 10 height 10
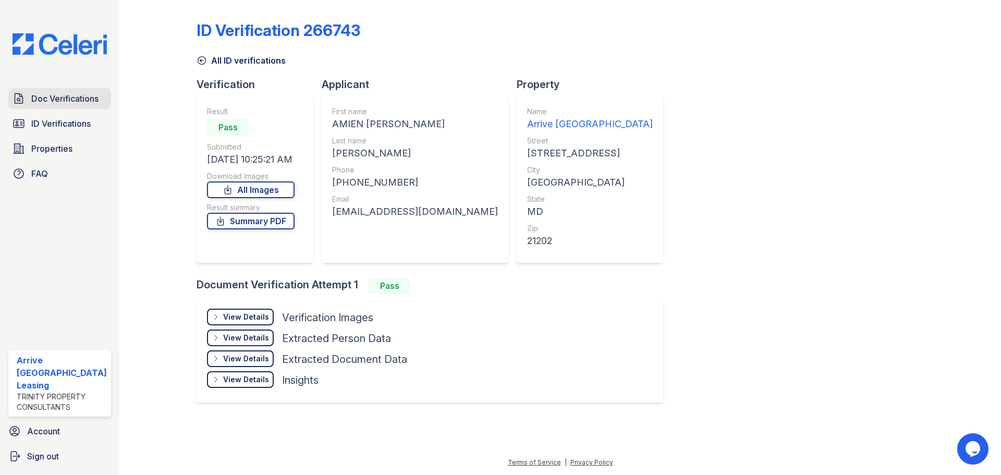
click at [63, 105] on link "Doc Verifications" at bounding box center [59, 98] width 103 height 21
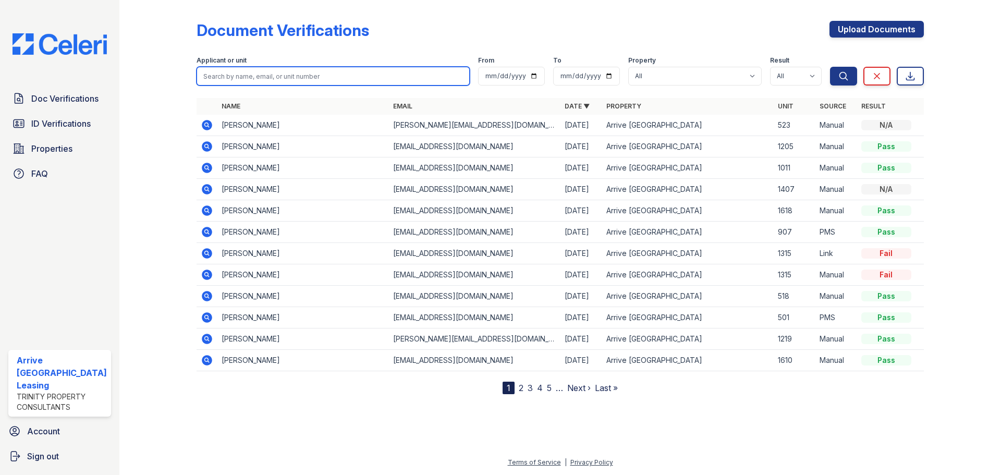
click at [274, 81] on input "search" at bounding box center [332, 76] width 273 height 19
type input "[PERSON_NAME]"
click at [830, 67] on button "Search" at bounding box center [843, 76] width 27 height 19
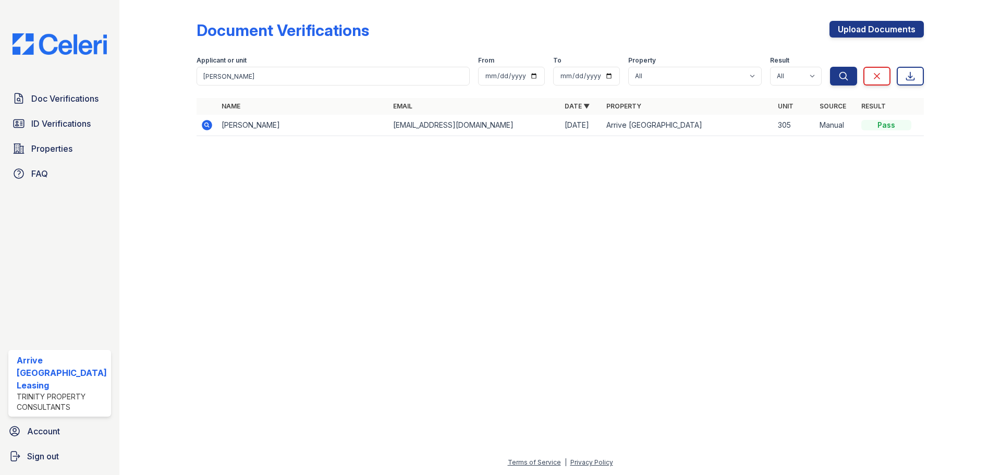
click at [210, 122] on icon at bounding box center [207, 125] width 10 height 10
